Goal: Task Accomplishment & Management: Use online tool/utility

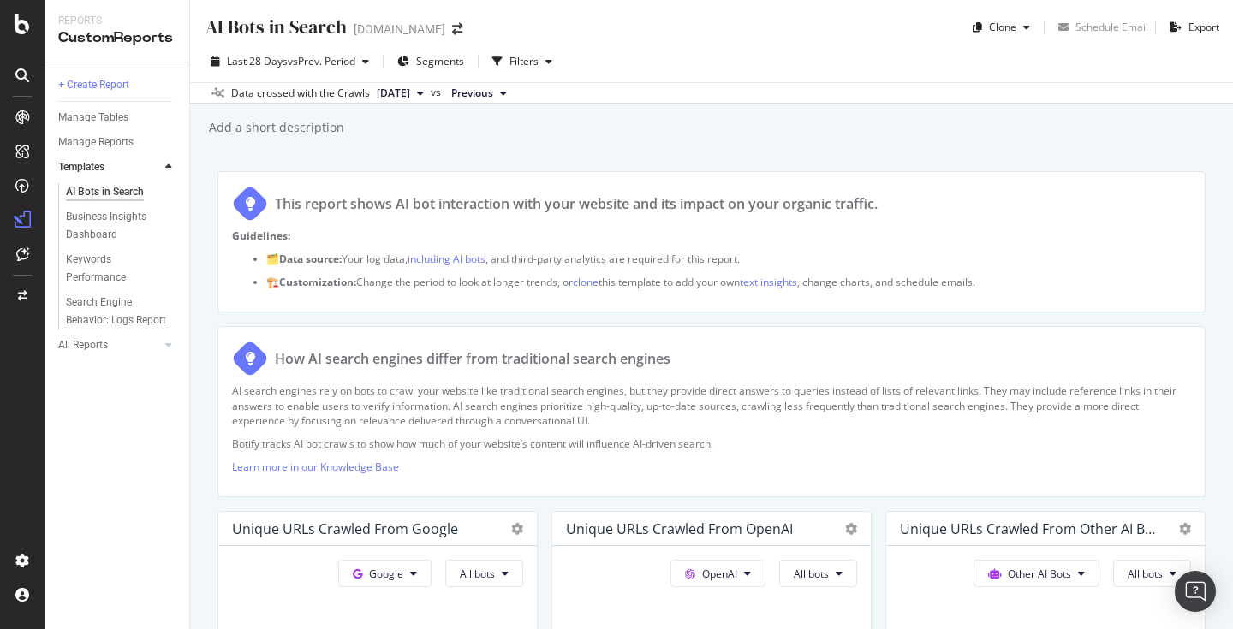
scroll to position [1525, 0]
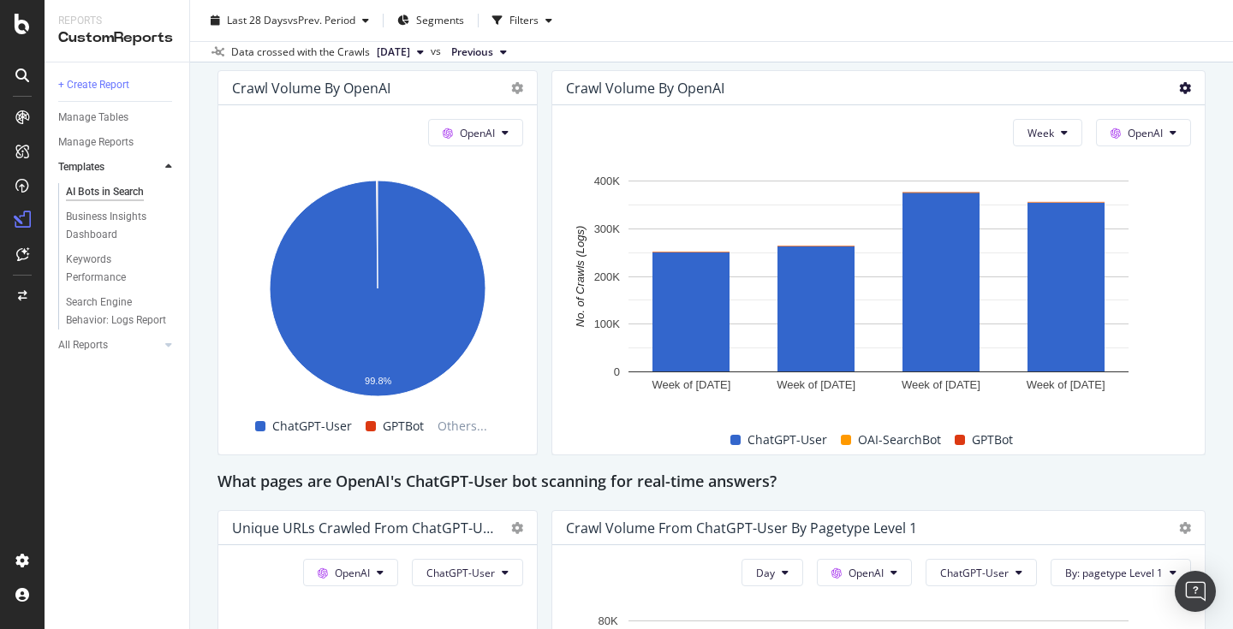
click at [1188, 86] on icon at bounding box center [1185, 88] width 12 height 12
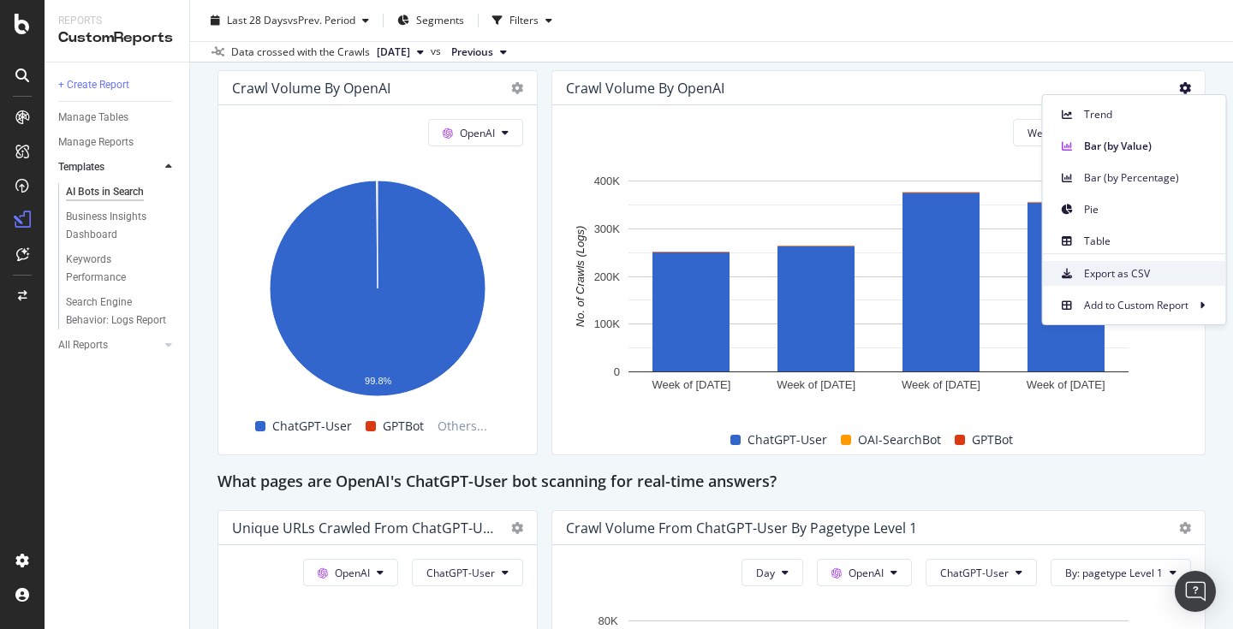
click at [1108, 276] on span "Export as CSV" at bounding box center [1148, 273] width 128 height 15
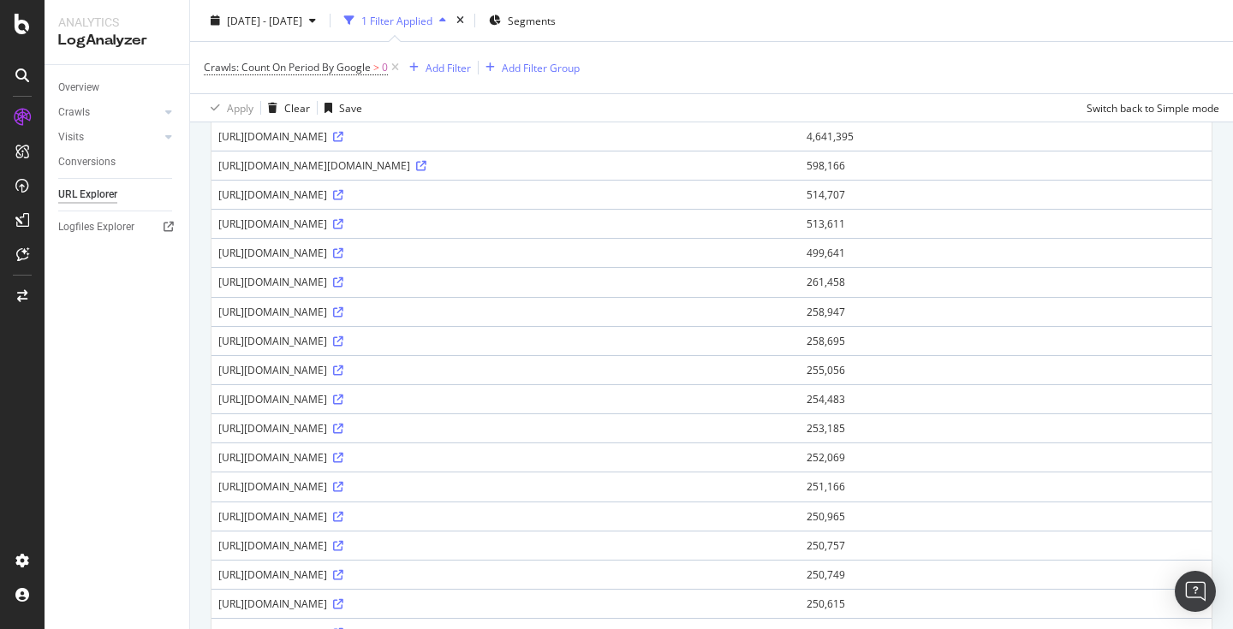
scroll to position [182, 0]
click at [311, 61] on span "Crawls: Count On Period By Google" at bounding box center [287, 67] width 167 height 15
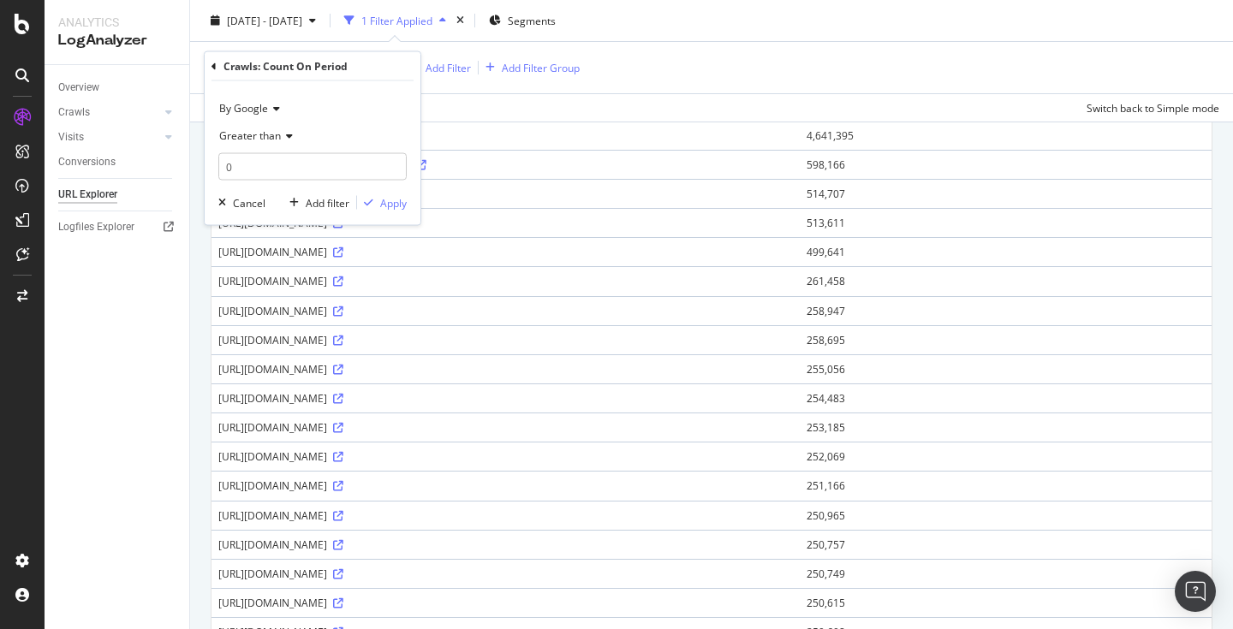
click at [281, 104] on div "By Google" at bounding box center [312, 108] width 188 height 27
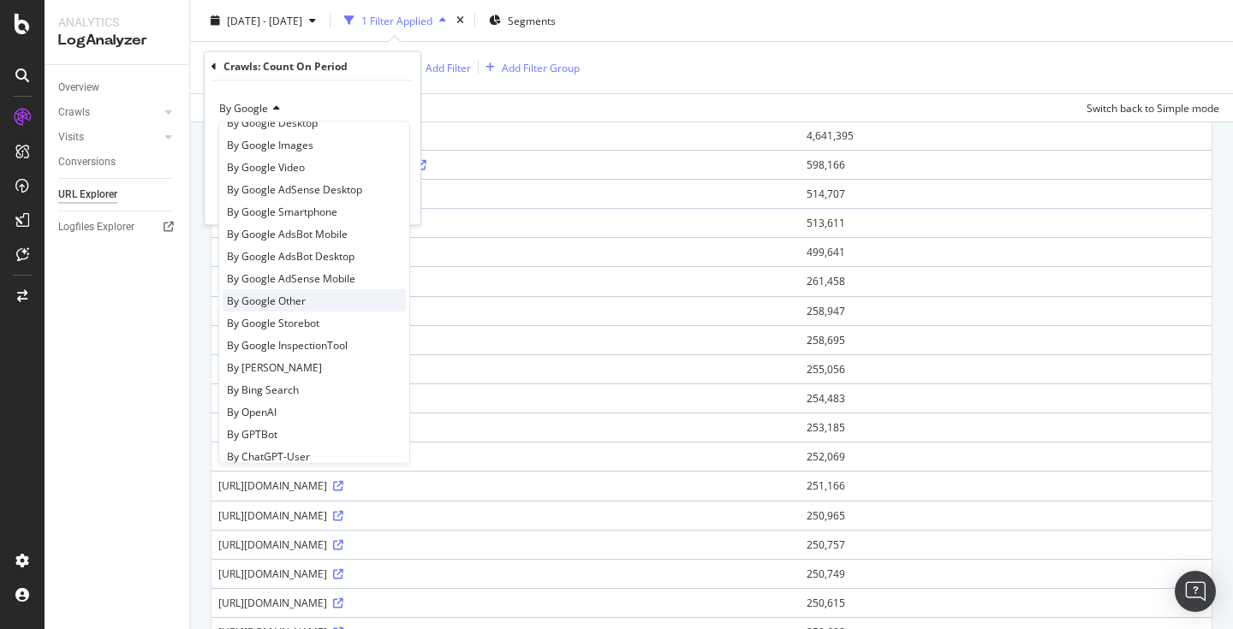
scroll to position [52, 0]
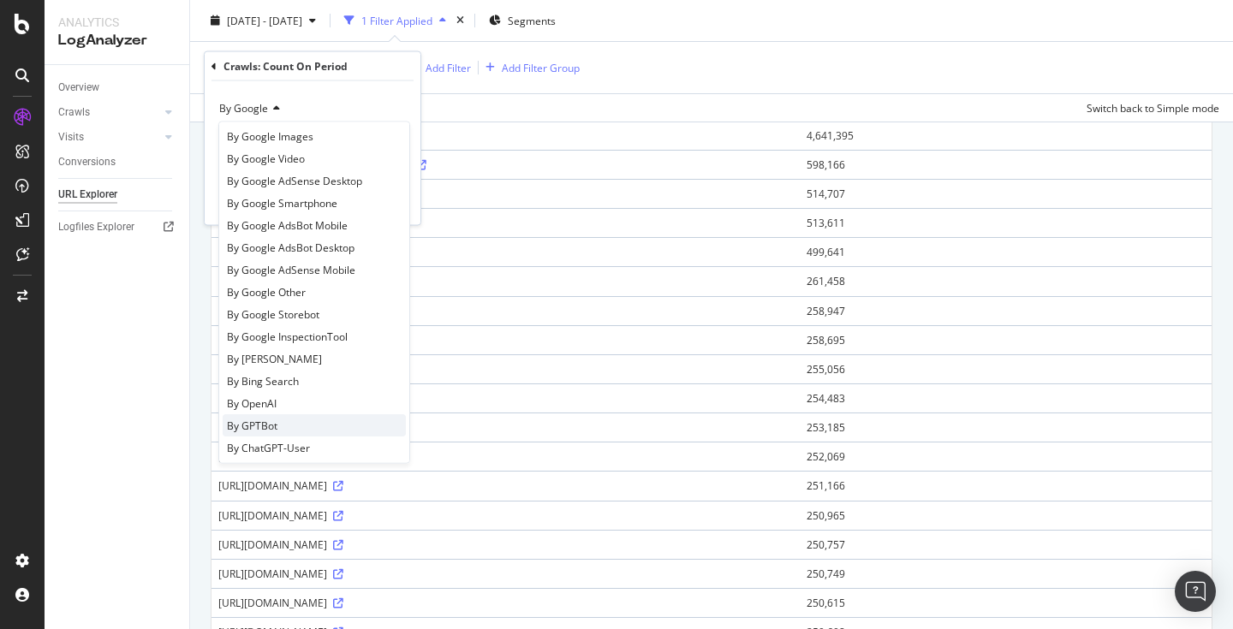
click at [271, 427] on span "By GPTBot" at bounding box center [252, 425] width 51 height 15
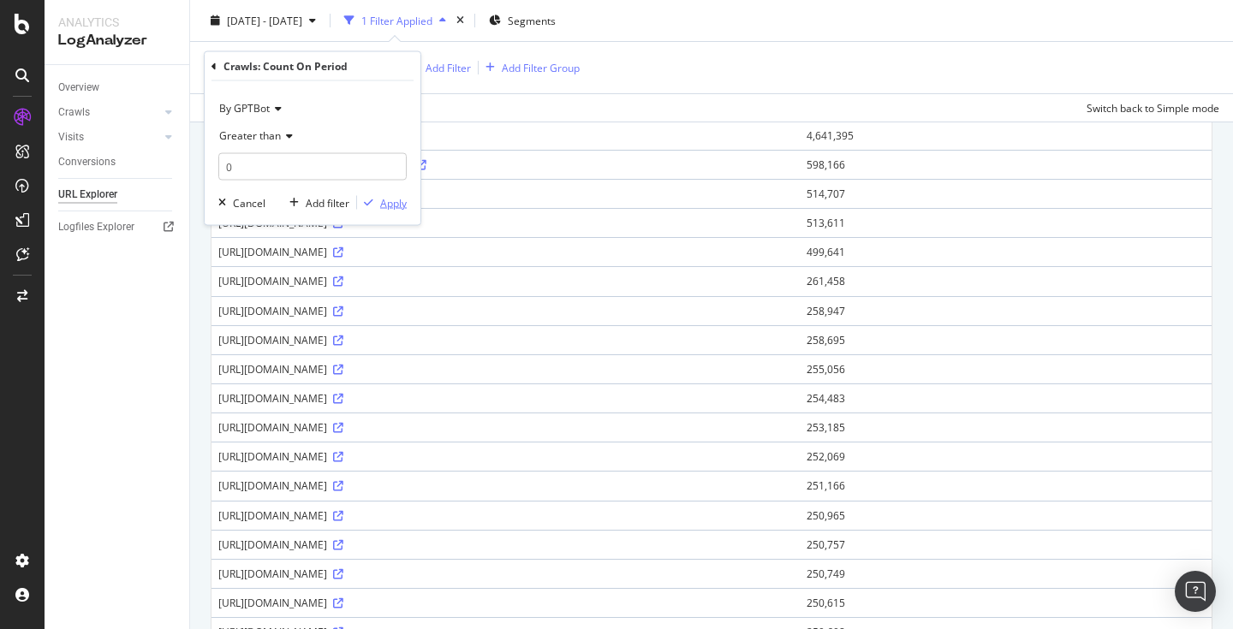
click at [394, 205] on div "Apply" at bounding box center [393, 202] width 27 height 15
